Goal: Task Accomplishment & Management: Manage account settings

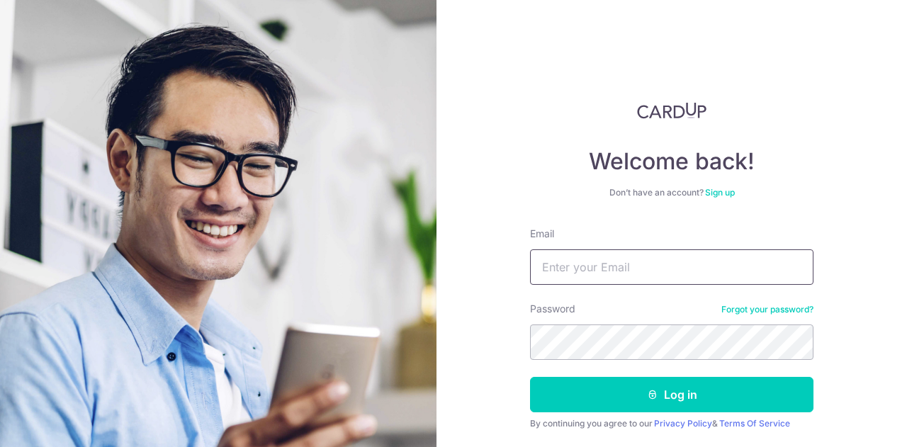
drag, startPoint x: 0, startPoint y: 0, endPoint x: 618, endPoint y: 270, distance: 674.5
click at [618, 270] on input "Email" at bounding box center [672, 267] width 284 height 35
type input "[EMAIL_ADDRESS][DOMAIN_NAME]"
click at [530, 377] on button "Log in" at bounding box center [672, 394] width 284 height 35
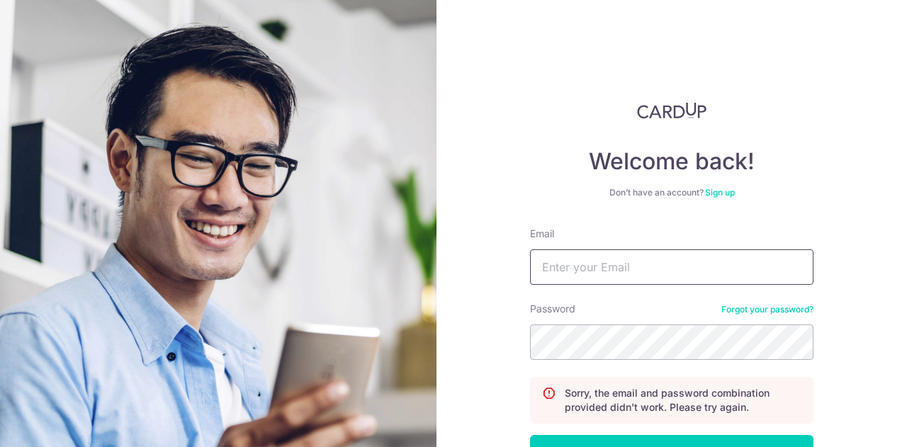
click at [657, 269] on input "Email" at bounding box center [672, 267] width 284 height 35
type input "[EMAIL_ADDRESS][DOMAIN_NAME]"
click at [530, 435] on button "Log in" at bounding box center [672, 452] width 284 height 35
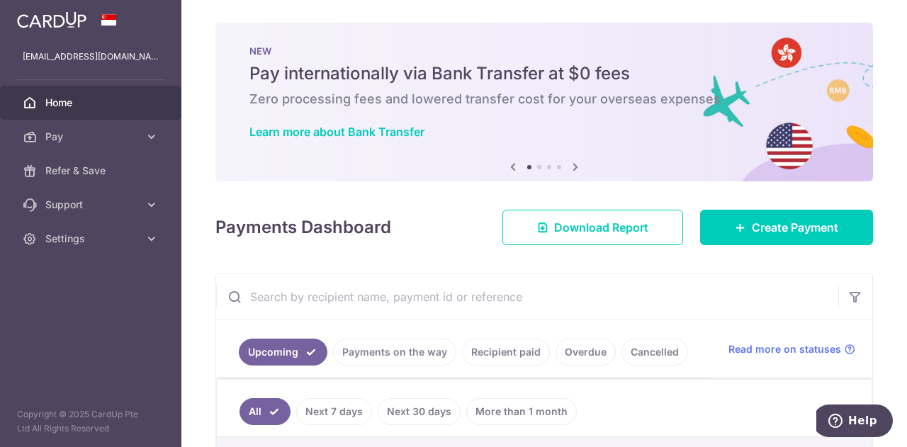
scroll to position [203, 0]
